Goal: Information Seeking & Learning: Learn about a topic

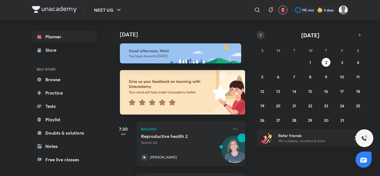
click at [260, 32] on button "button" at bounding box center [261, 35] width 8 height 8
click at [327, 92] on abbr "18" at bounding box center [326, 91] width 4 height 5
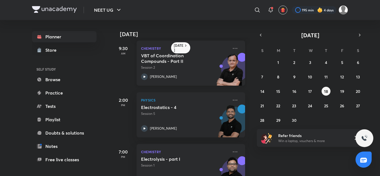
scroll to position [77, 0]
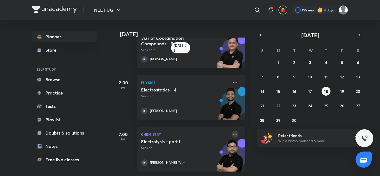
click at [234, 131] on icon at bounding box center [235, 134] width 7 height 7
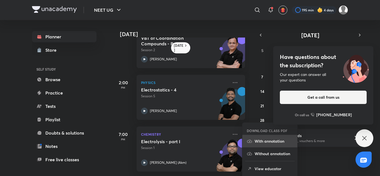
click at [262, 140] on p "With annotation" at bounding box center [274, 141] width 38 height 6
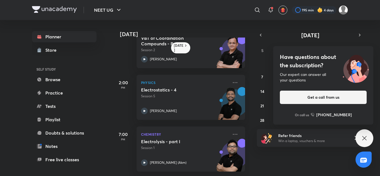
click at [364, 133] on div "Have questions about the subscription? Our expert can answer all your questions…" at bounding box center [365, 138] width 18 height 18
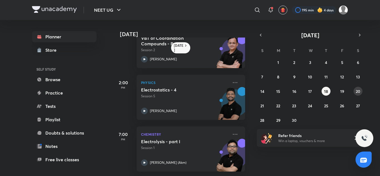
click at [356, 92] on button "20" at bounding box center [358, 91] width 9 height 9
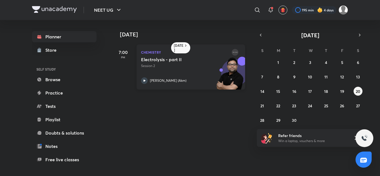
click at [232, 53] on icon at bounding box center [235, 52] width 7 height 7
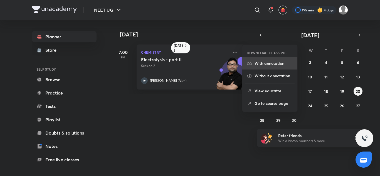
click at [249, 62] on icon at bounding box center [250, 64] width 6 height 6
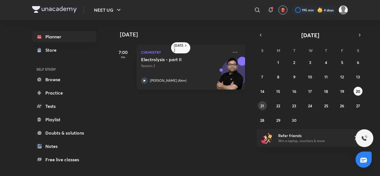
click at [263, 105] on abbr "21" at bounding box center [263, 105] width 4 height 5
click at [235, 51] on div "Chemistry Electrolysis - part III Session 3 Ajay Mishra (Akm)" at bounding box center [191, 67] width 109 height 45
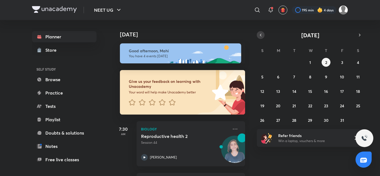
click at [261, 37] on icon "button" at bounding box center [261, 35] width 4 height 5
click at [263, 105] on abbr "21" at bounding box center [263, 105] width 4 height 5
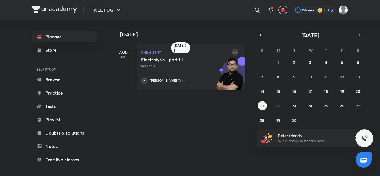
click at [234, 52] on icon at bounding box center [235, 52] width 7 height 7
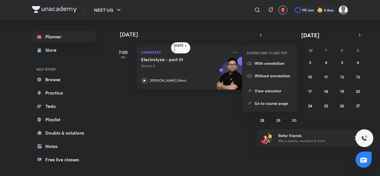
click at [251, 64] on icon at bounding box center [250, 64] width 6 height 6
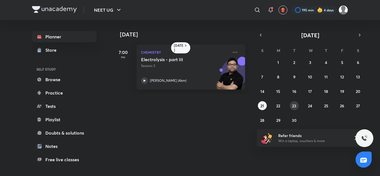
click at [292, 109] on button "23" at bounding box center [294, 105] width 9 height 9
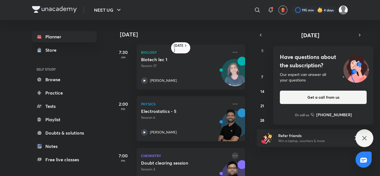
click at [232, 156] on icon at bounding box center [235, 156] width 7 height 7
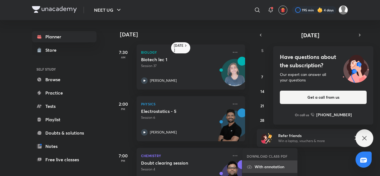
click at [255, 166] on p "With annotation" at bounding box center [274, 167] width 38 height 6
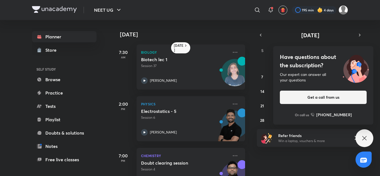
click at [360, 136] on div "Have questions about the subscription? Our expert can answer all your questions…" at bounding box center [365, 138] width 18 height 18
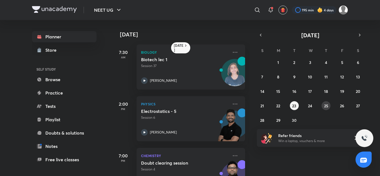
click at [326, 104] on abbr "25" at bounding box center [326, 105] width 4 height 5
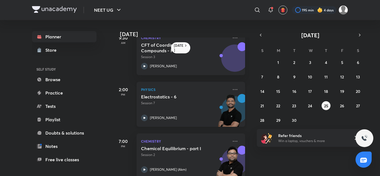
scroll to position [77, 0]
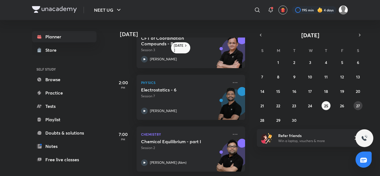
click at [361, 106] on button "27" at bounding box center [358, 105] width 9 height 9
click at [258, 120] on button "28" at bounding box center [262, 120] width 9 height 9
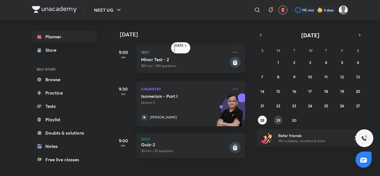
click at [280, 120] on abbr "29" at bounding box center [278, 120] width 4 height 5
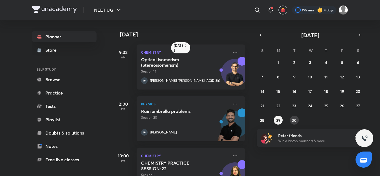
click at [297, 123] on button "30" at bounding box center [294, 120] width 9 height 9
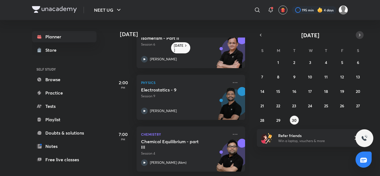
click at [361, 32] on button "button" at bounding box center [360, 35] width 8 height 8
